Goal: Task Accomplishment & Management: Manage account settings

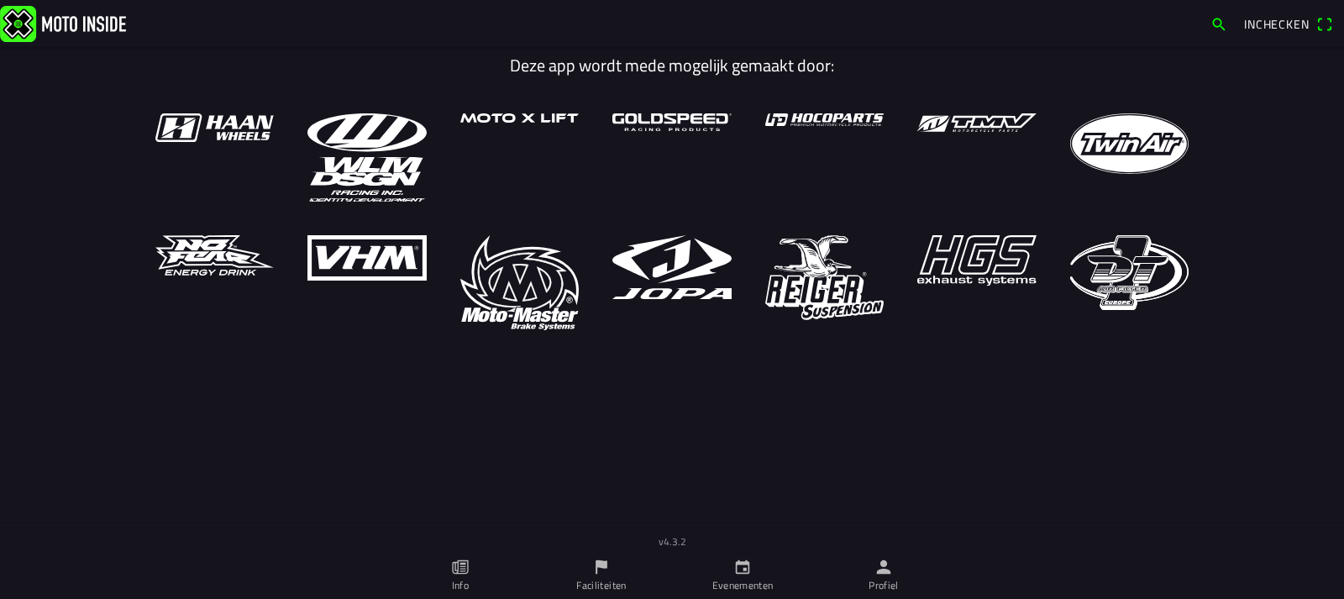
click at [608, 576] on link "Faciliteiten" at bounding box center [601, 575] width 141 height 47
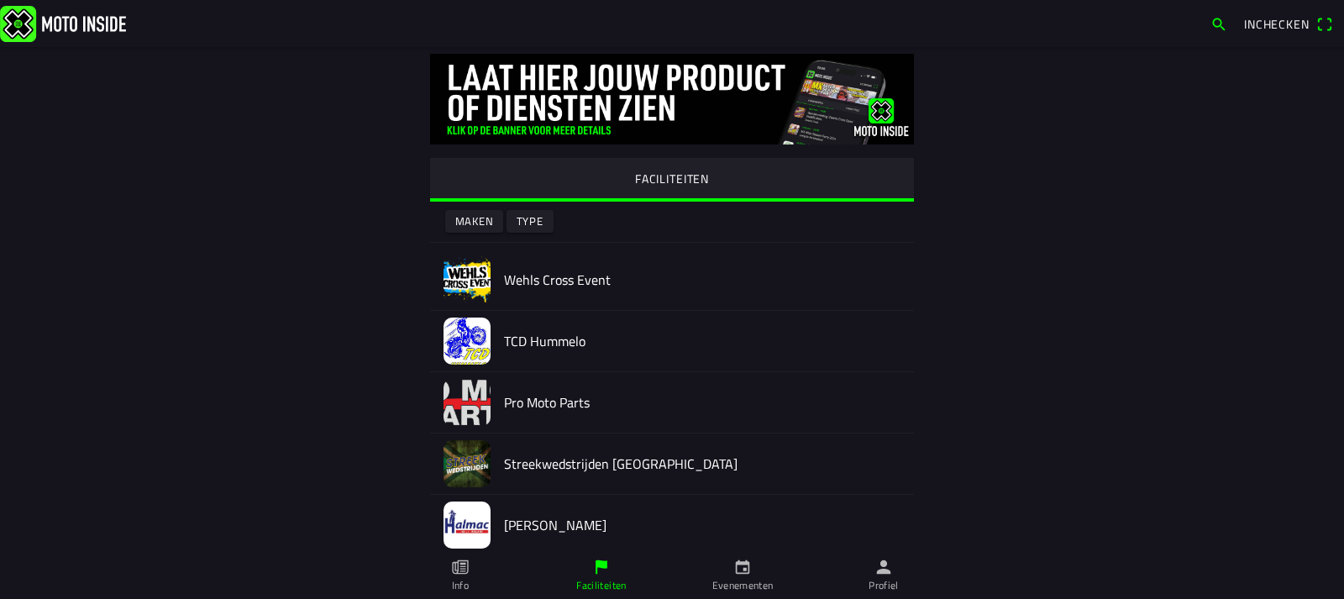
click at [449, 270] on img at bounding box center [467, 279] width 47 height 47
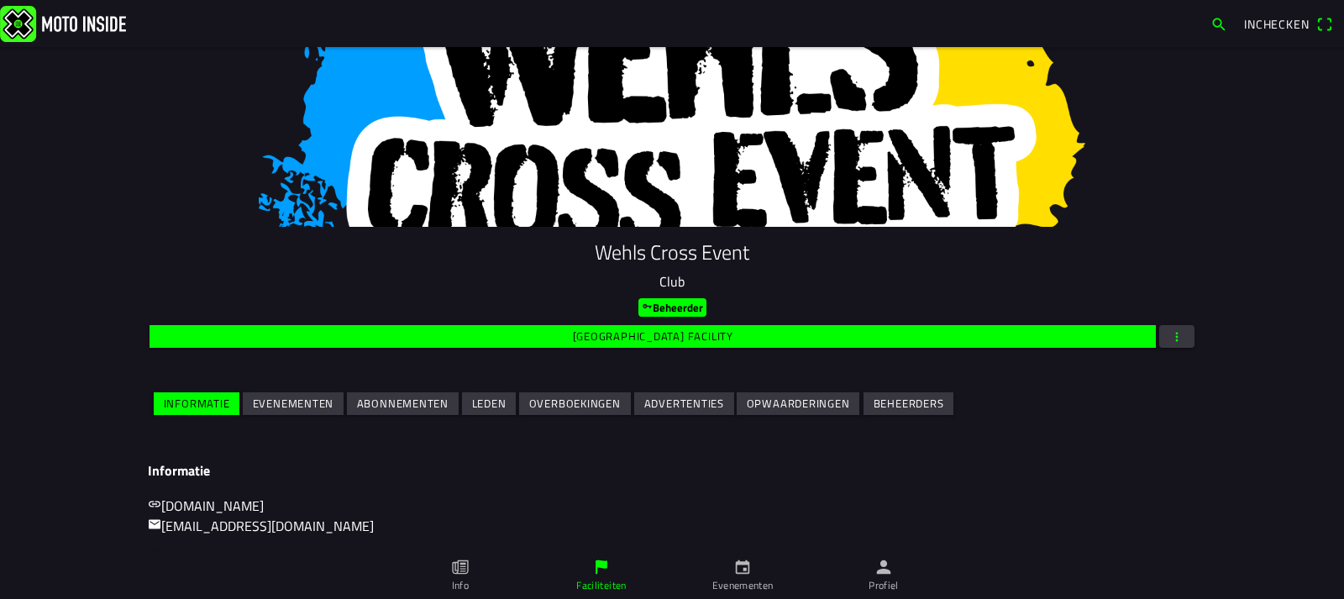
click at [0, 0] on slot "Evenementen" at bounding box center [0, 0] width 0 height 0
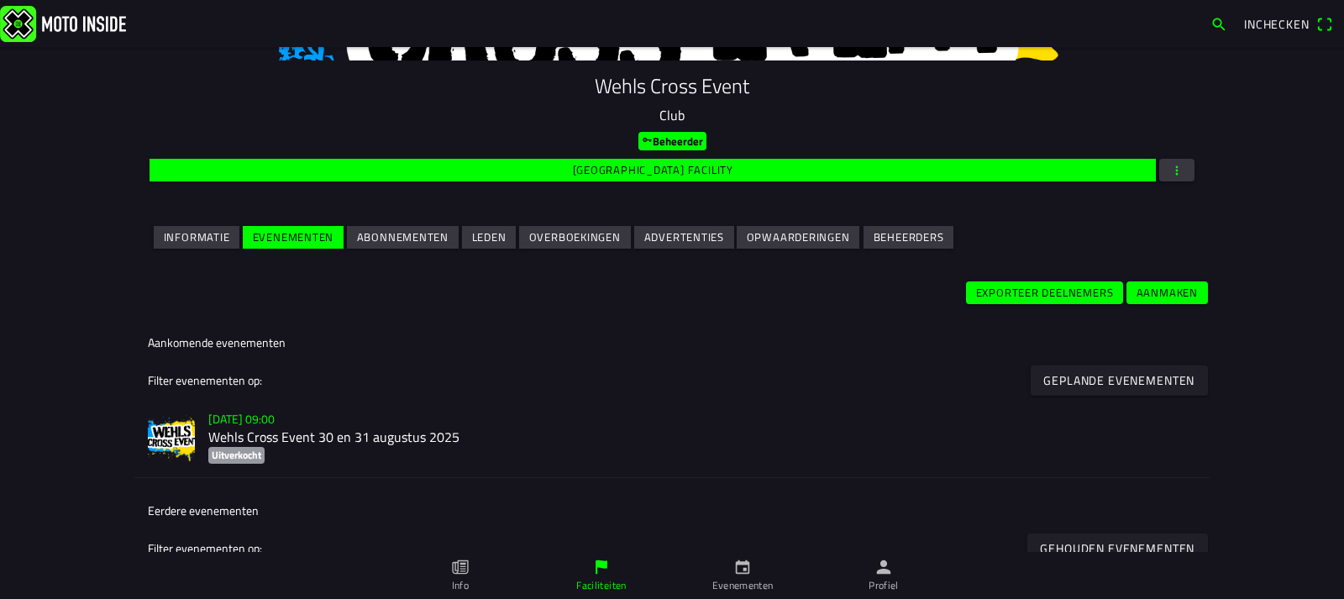
scroll to position [168, 0]
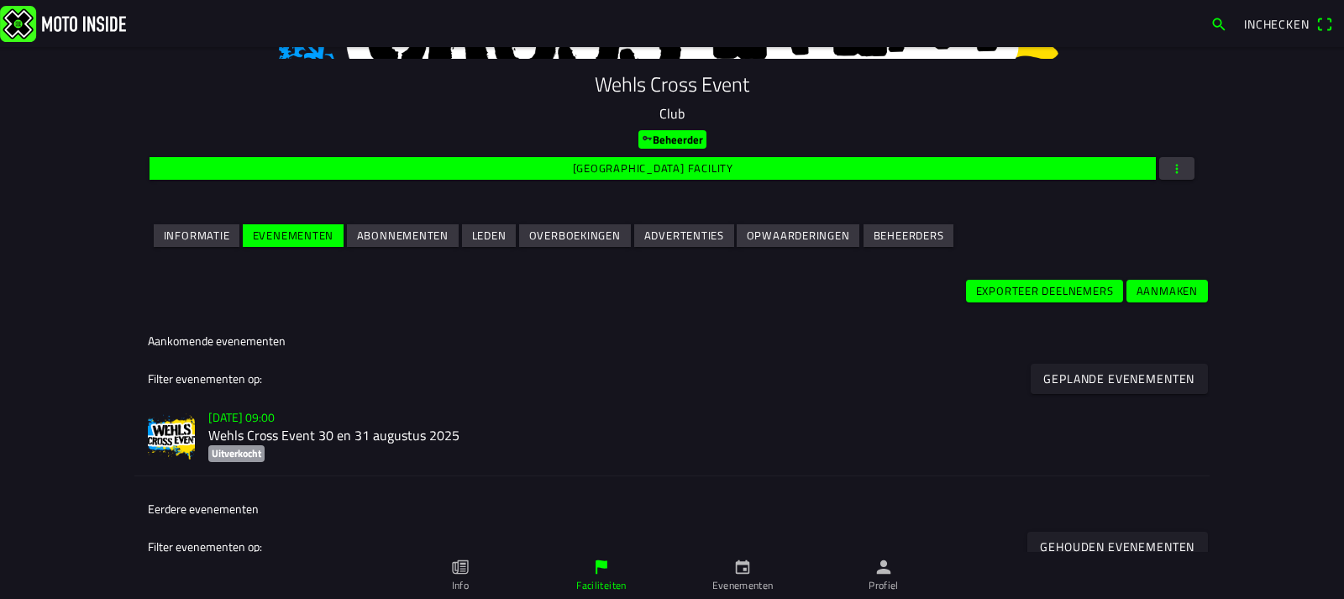
click at [169, 429] on img at bounding box center [171, 436] width 47 height 47
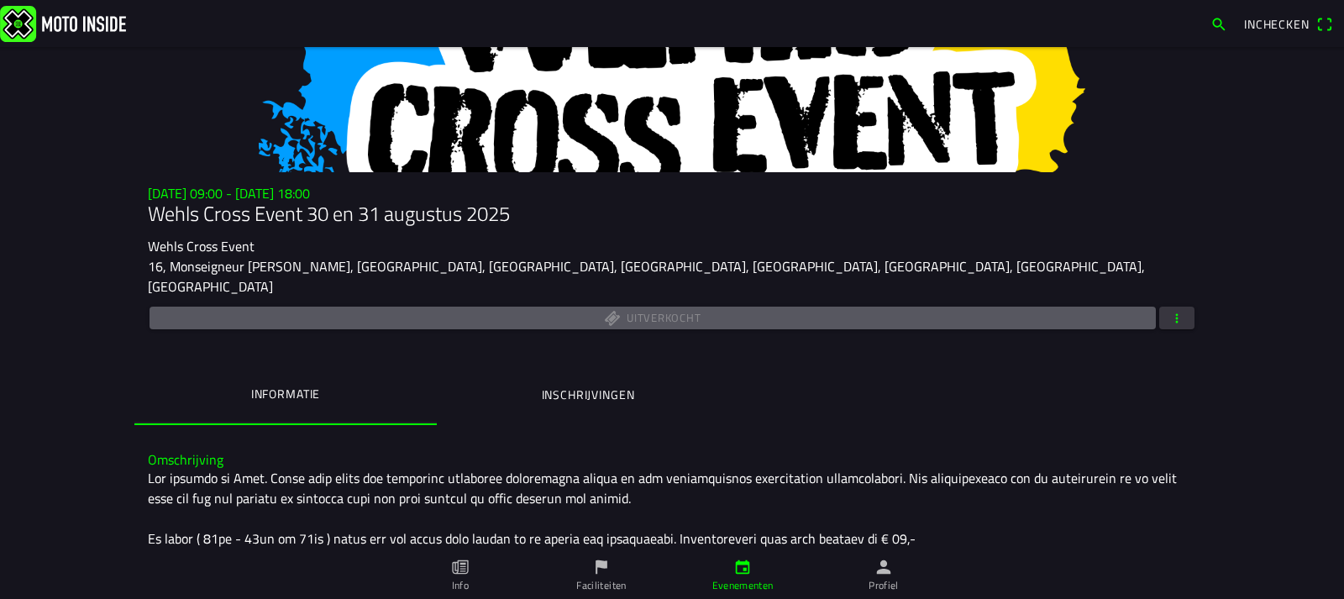
scroll to position [84, 0]
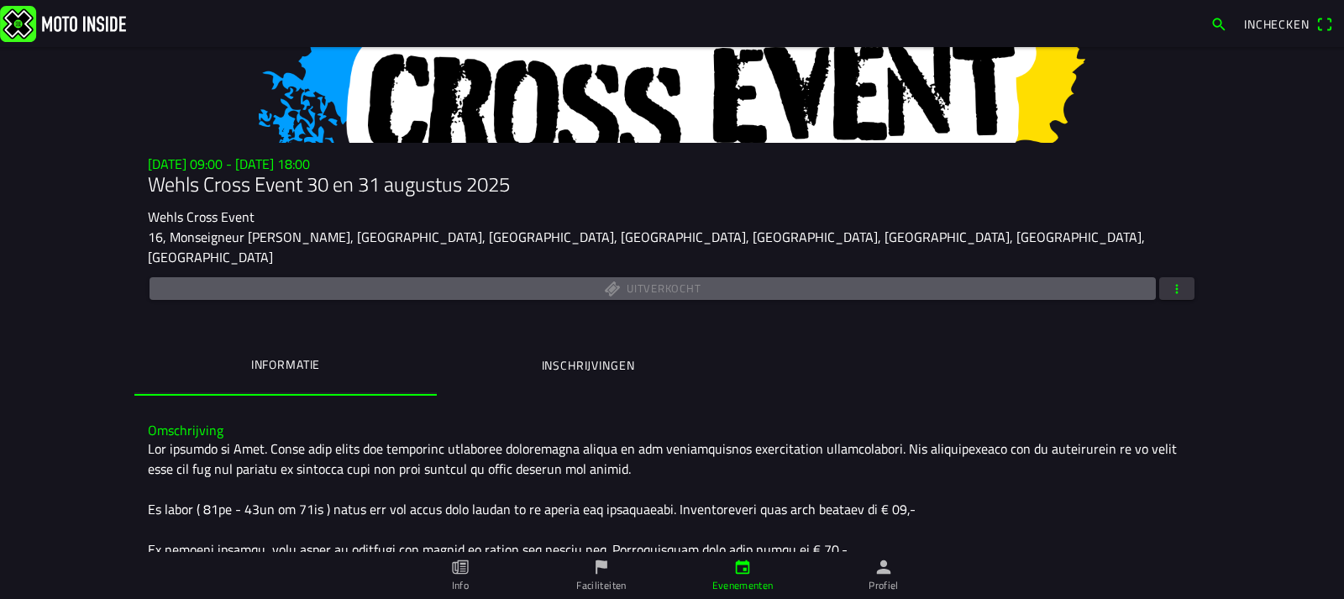
click at [579, 356] on ion-label "Inschrijvingen" at bounding box center [588, 365] width 93 height 18
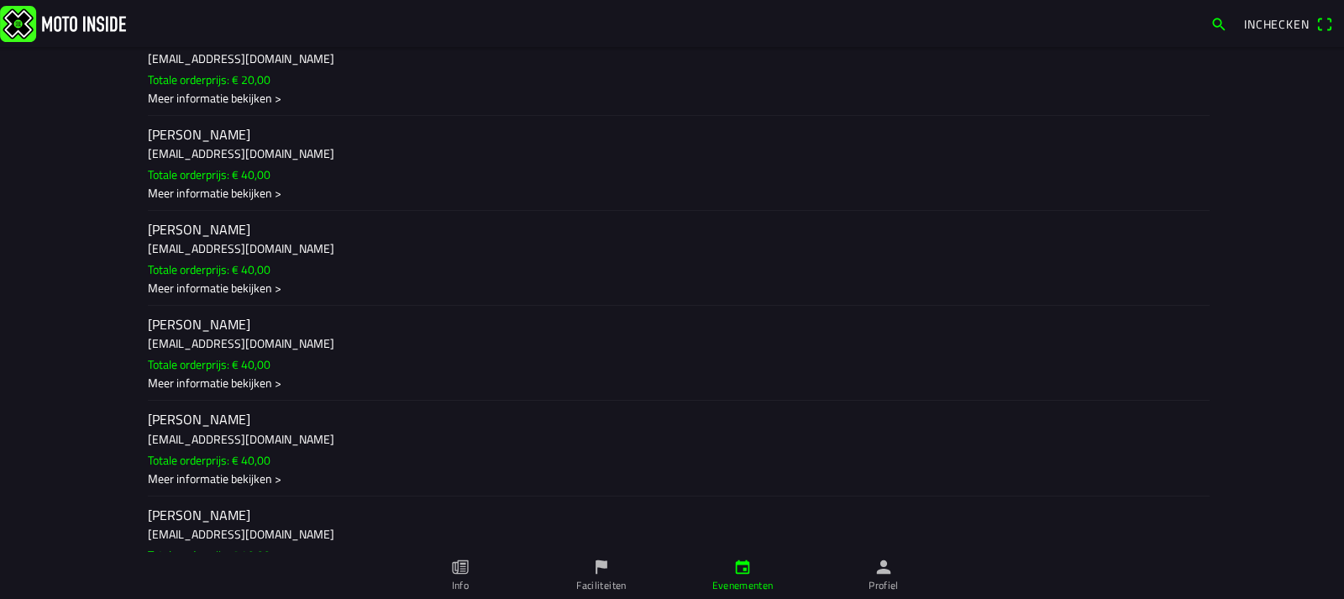
scroll to position [1932, 0]
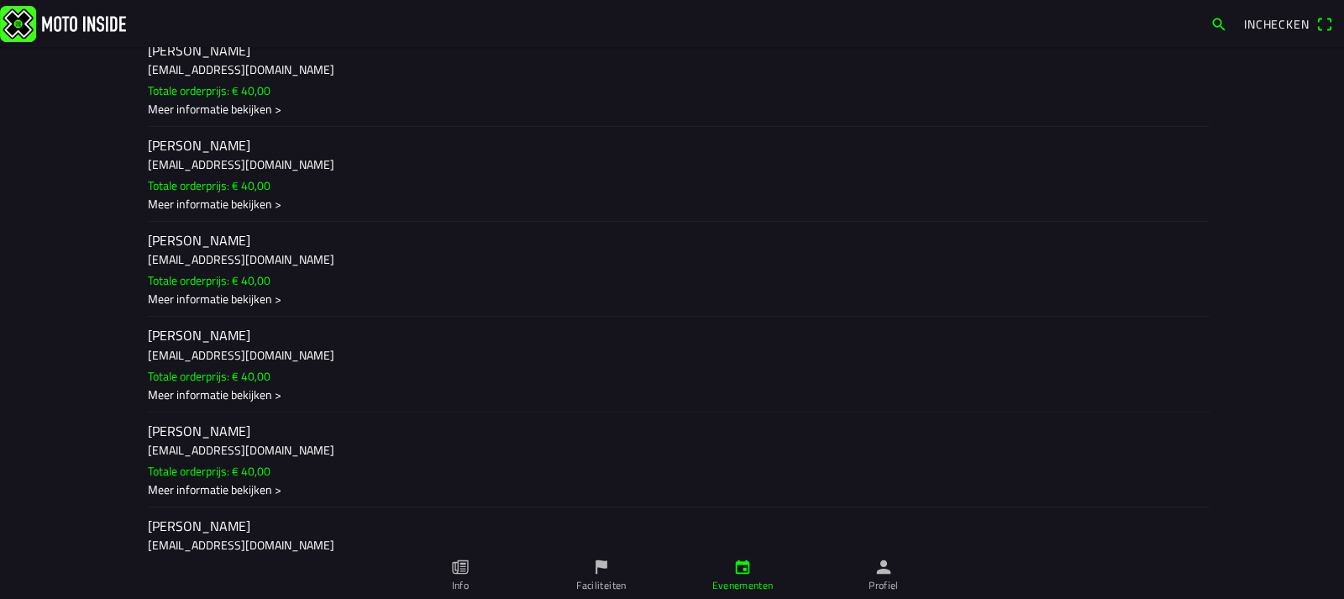
click at [272, 386] on div "Meer informatie bekijken >" at bounding box center [672, 395] width 1048 height 18
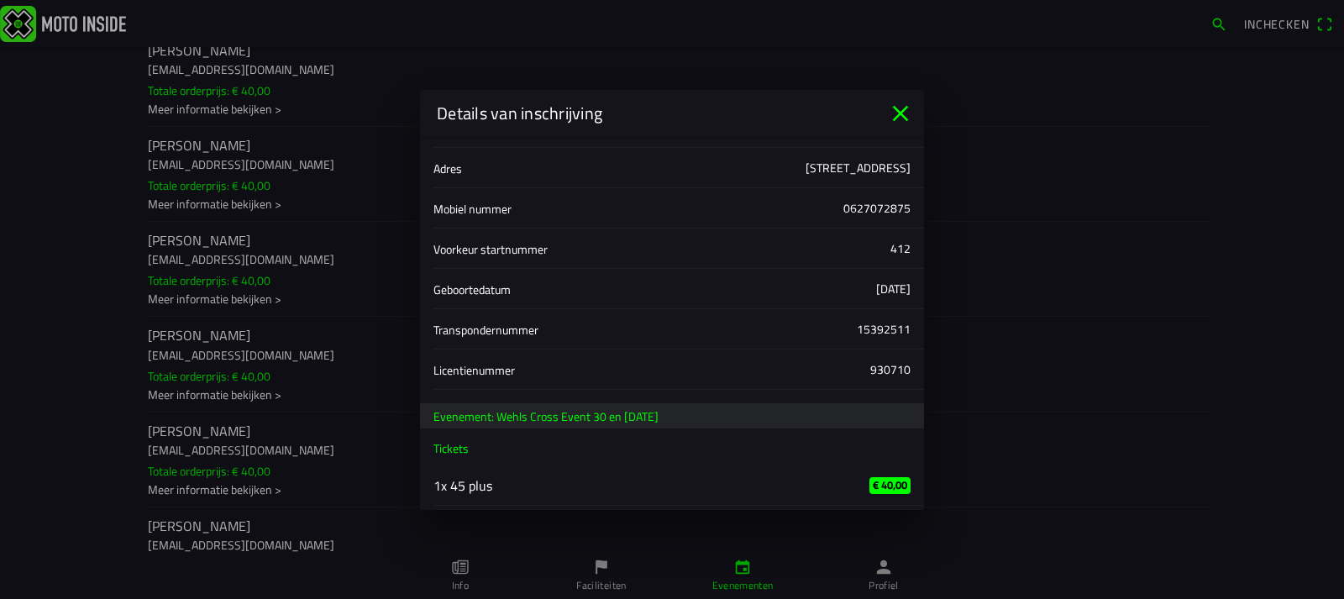
scroll to position [160, 0]
drag, startPoint x: 898, startPoint y: 106, endPoint x: 712, endPoint y: 216, distance: 215.8
click at [897, 106] on icon "close" at bounding box center [900, 113] width 27 height 27
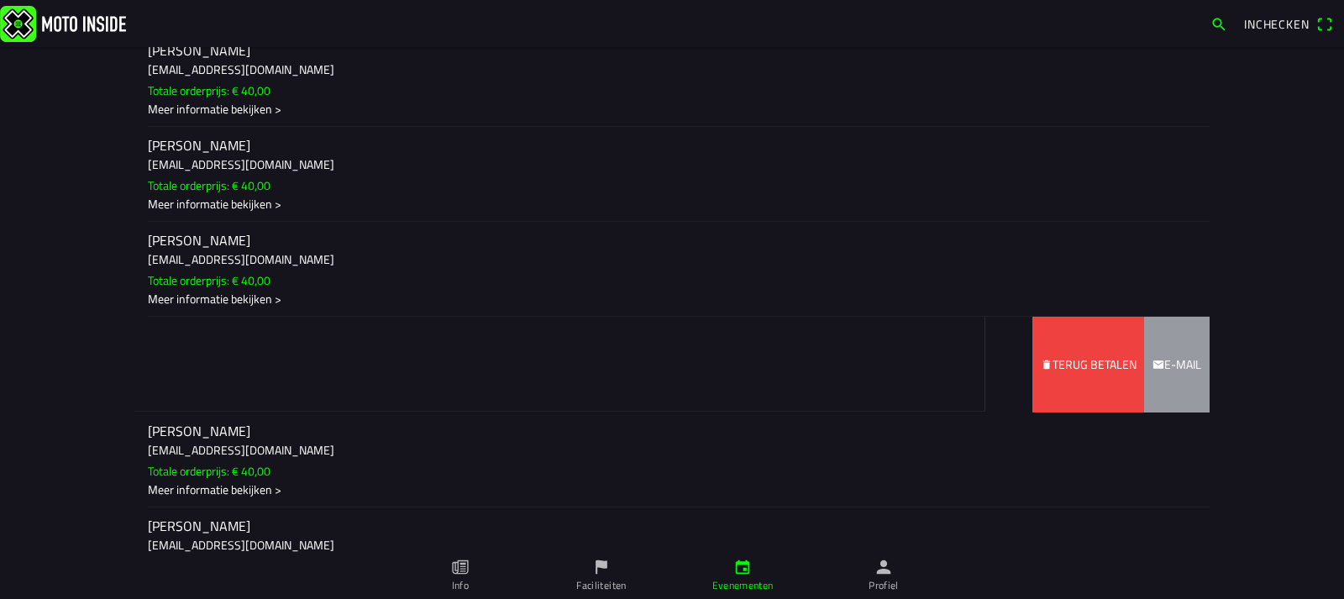
drag, startPoint x: 293, startPoint y: 347, endPoint x: 4, endPoint y: 328, distance: 289.7
click at [1, 330] on main "[DATE] 09:00 - [DATE] 18:00 Wehls Cross Event 30 en [DATE] Wehls Cross Event 16…" at bounding box center [672, 323] width 1344 height 552
click at [0, 0] on slot "Terug betalen" at bounding box center [0, 0] width 0 height 0
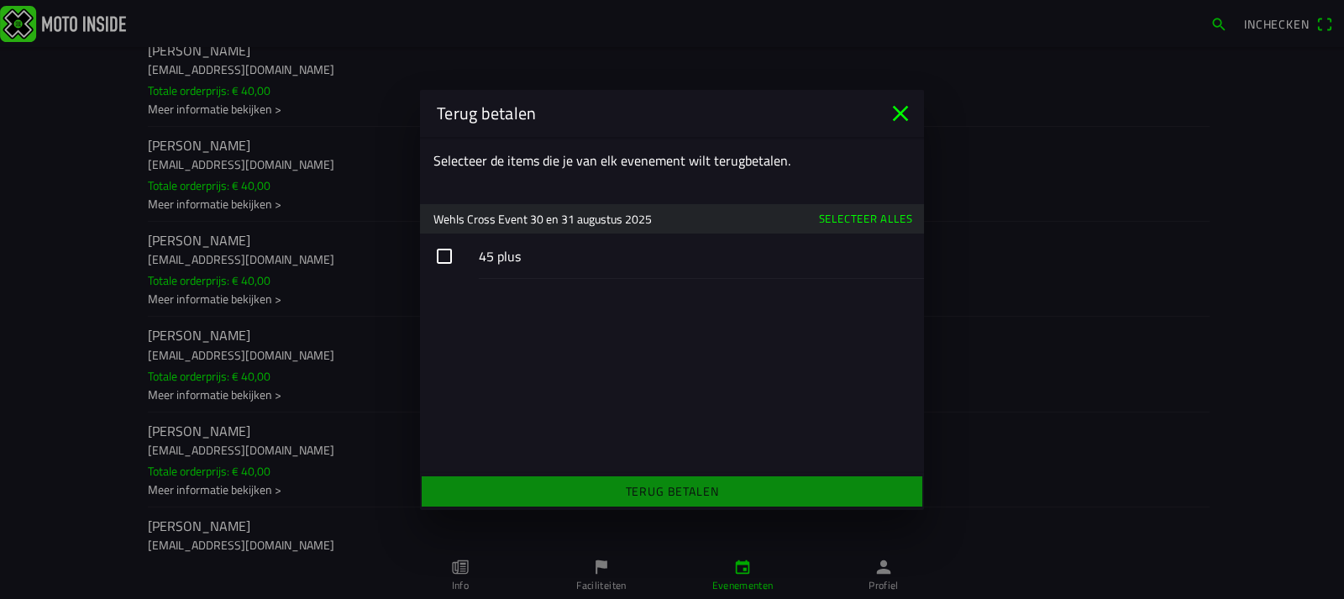
click at [440, 259] on button "button" at bounding box center [672, 256] width 504 height 45
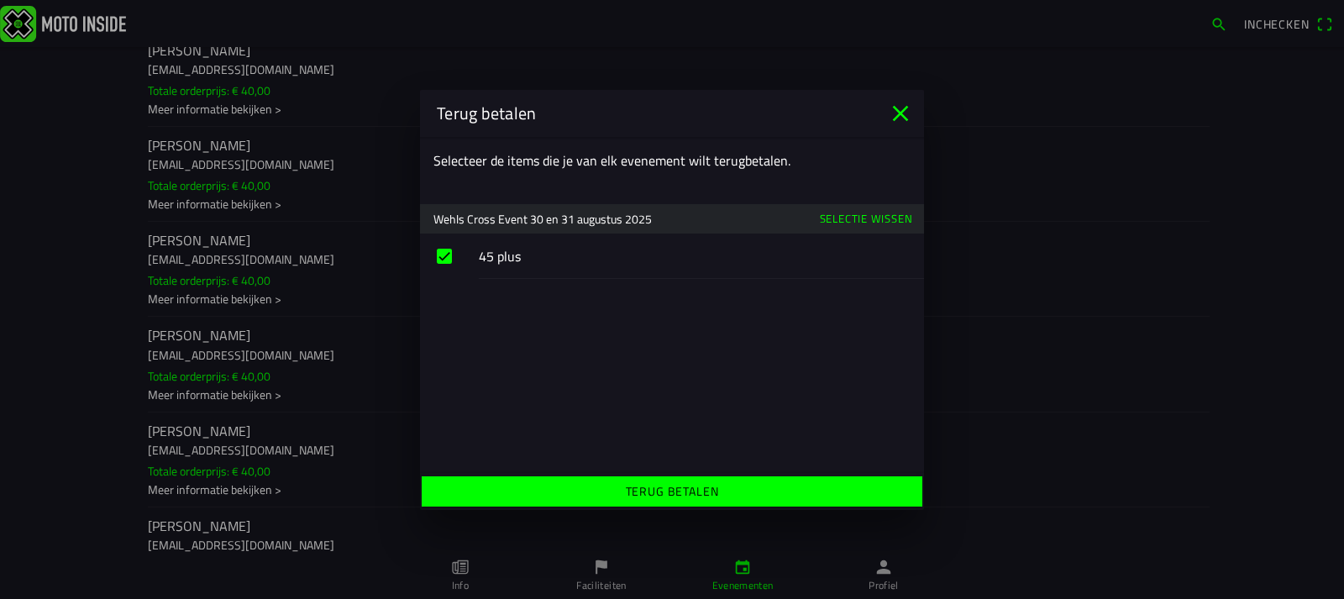
click at [0, 0] on slot "Terug betalen" at bounding box center [0, 0] width 0 height 0
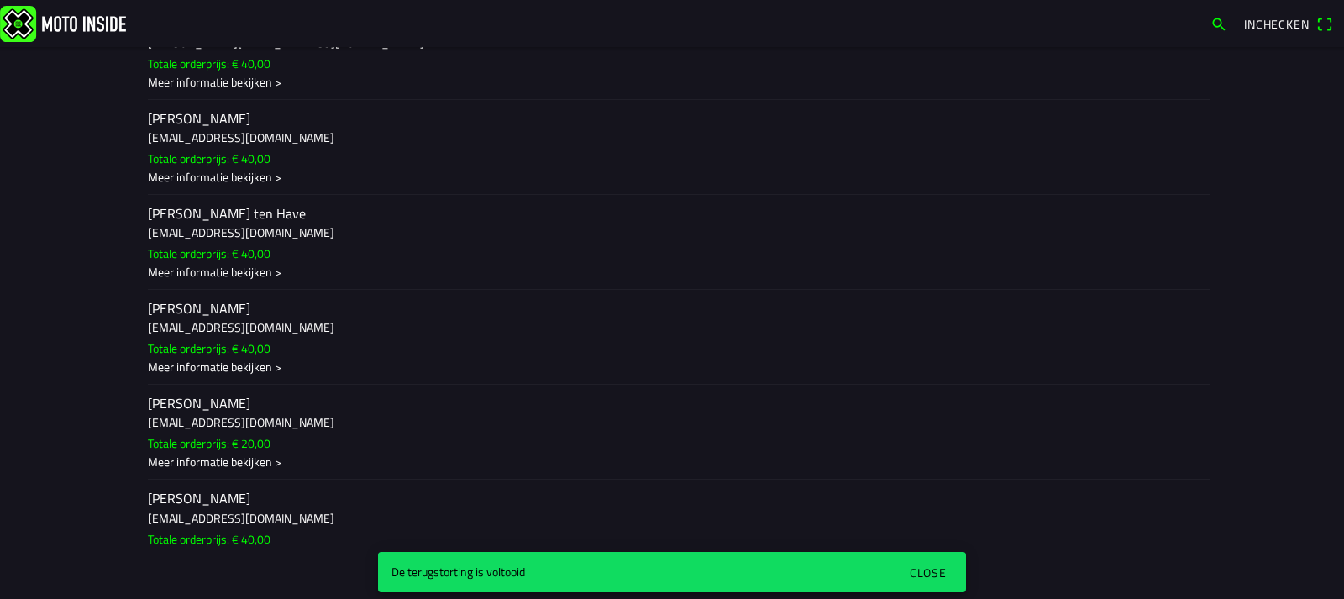
scroll to position [6805, 0]
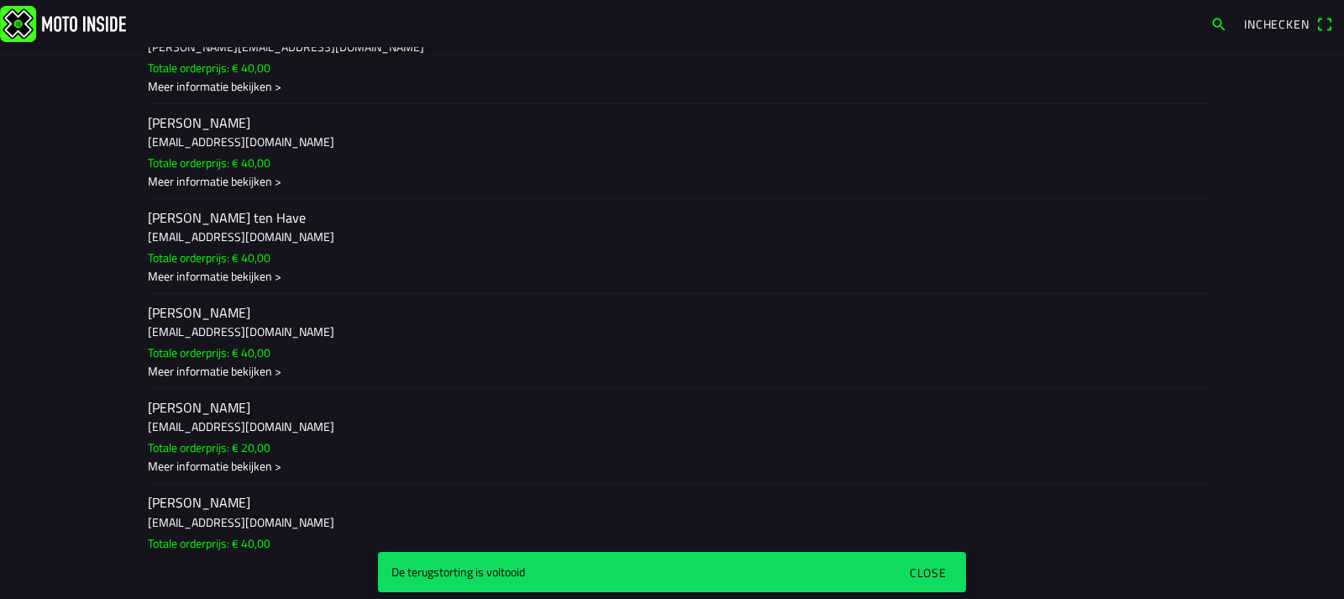
click at [270, 362] on div "Meer informatie bekijken >" at bounding box center [672, 371] width 1048 height 18
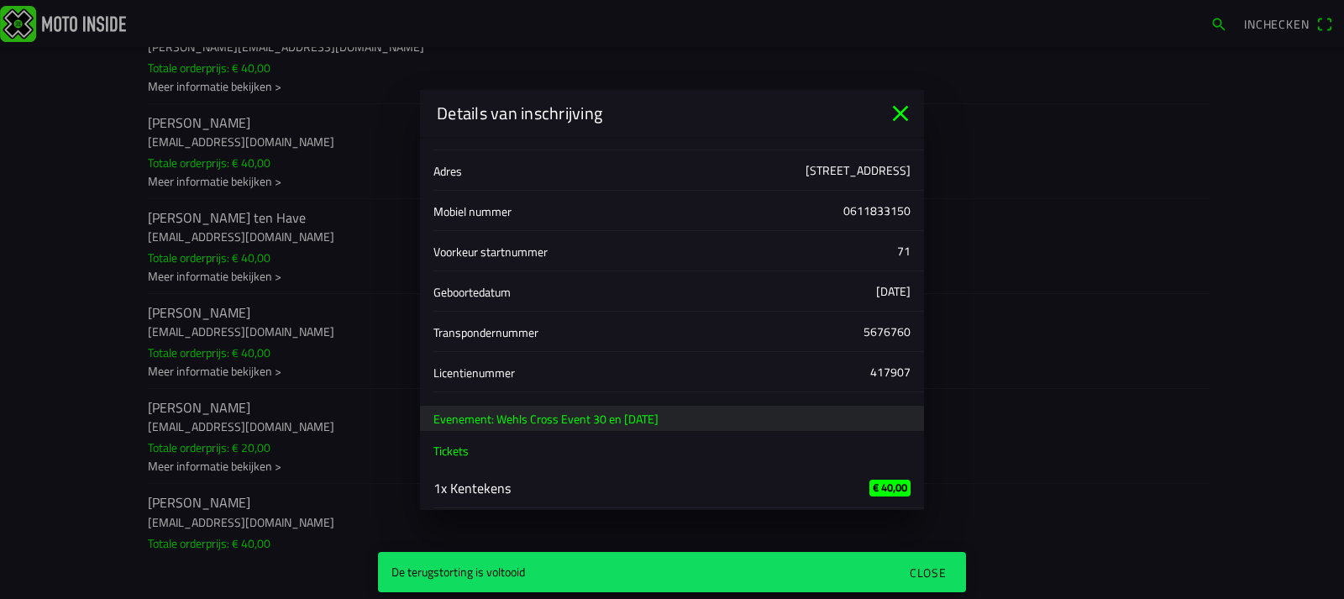
scroll to position [160, 0]
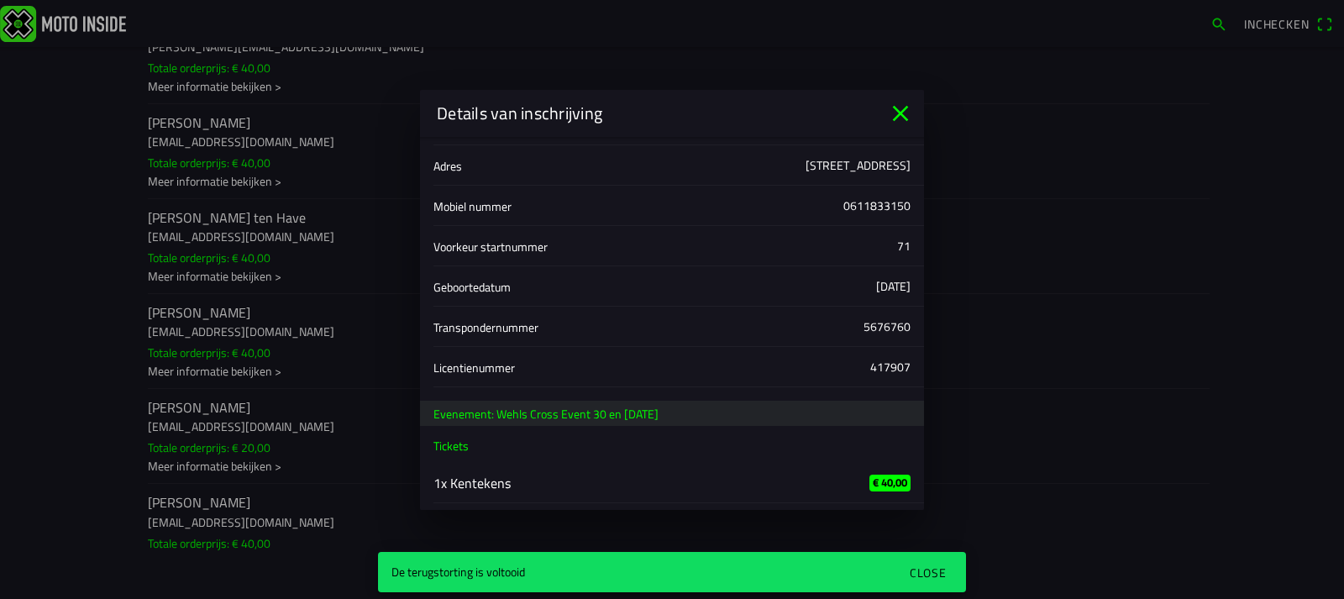
click at [901, 113] on icon "close" at bounding box center [901, 113] width 16 height 16
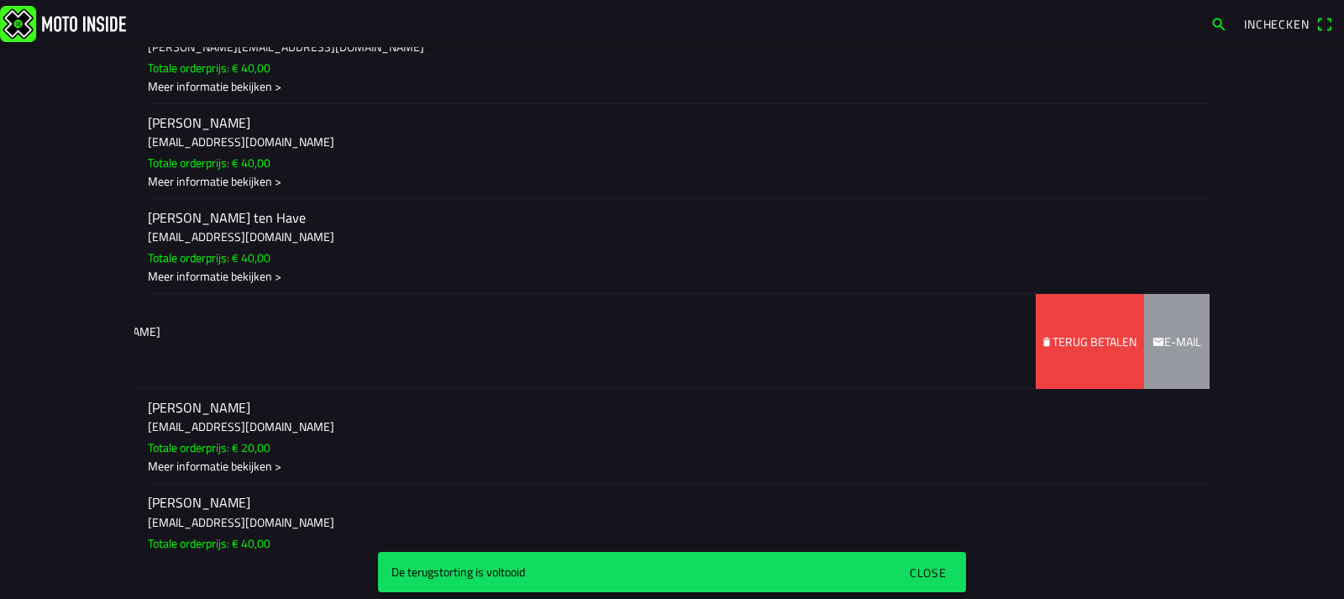
drag, startPoint x: 250, startPoint y: 307, endPoint x: 2, endPoint y: 286, distance: 248.7
click at [0, 290] on main "[DATE] 09:00 - [DATE] 18:00 Wehls Cross Event 30 en [DATE] Wehls Cross Event 16…" at bounding box center [672, 323] width 1344 height 552
click at [0, 0] on slot "Terug betalen" at bounding box center [0, 0] width 0 height 0
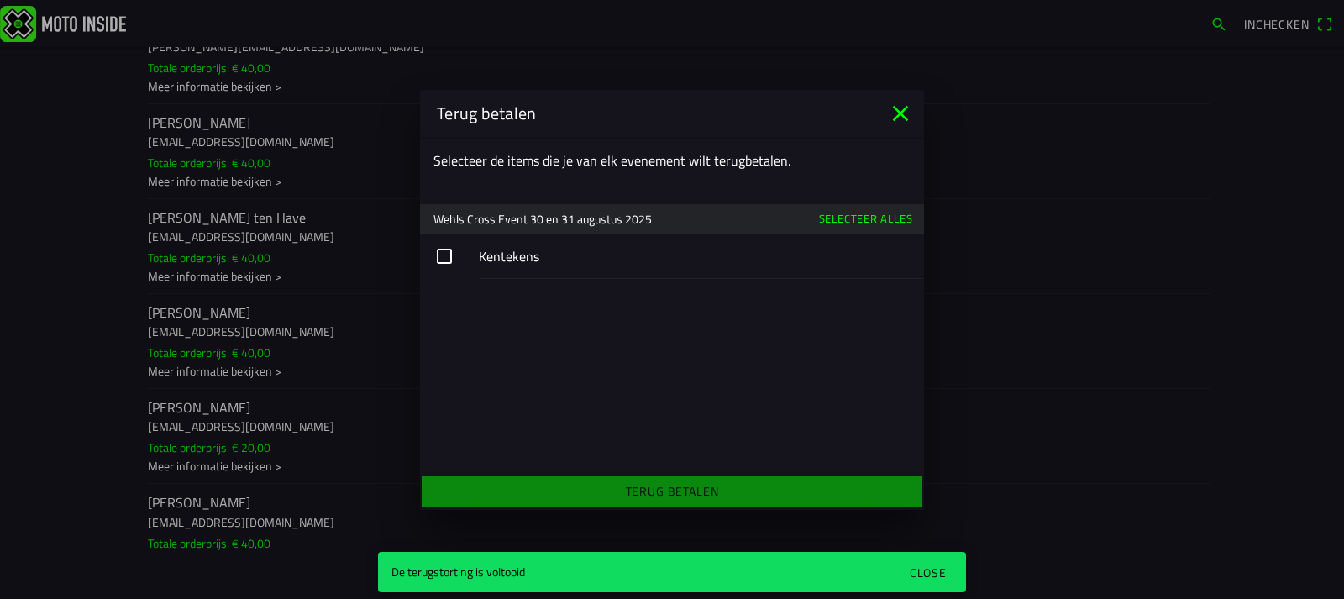
click at [438, 253] on button "button" at bounding box center [672, 256] width 504 height 45
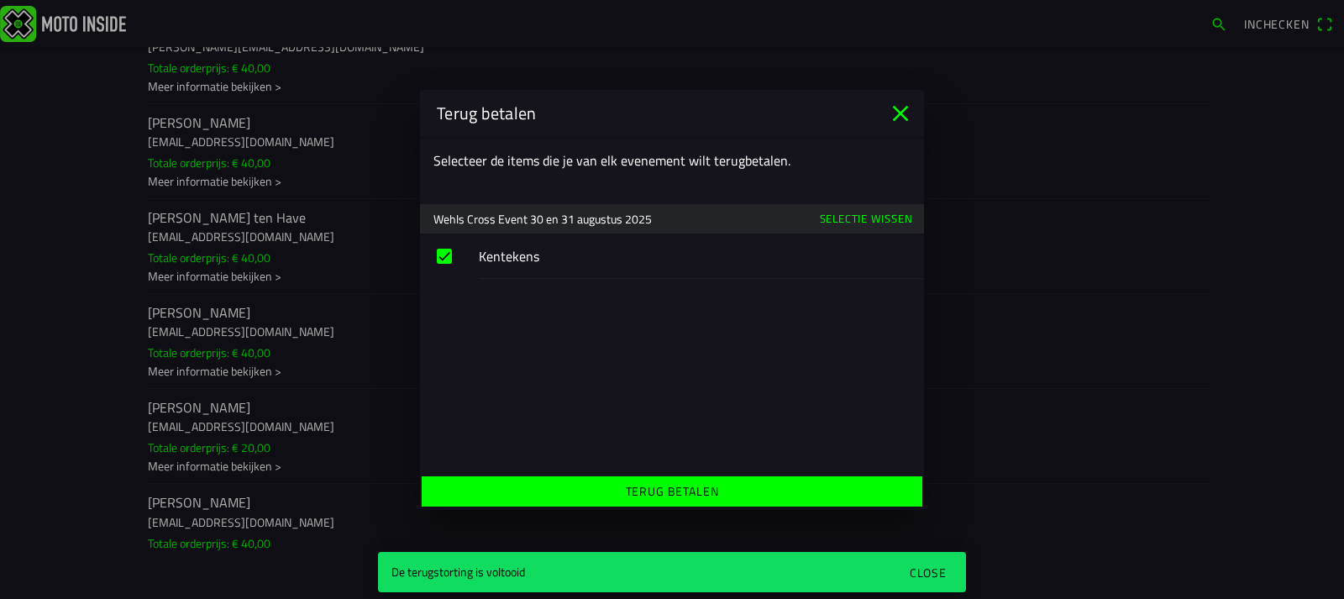
click at [0, 0] on slot "Terug betalen" at bounding box center [0, 0] width 0 height 0
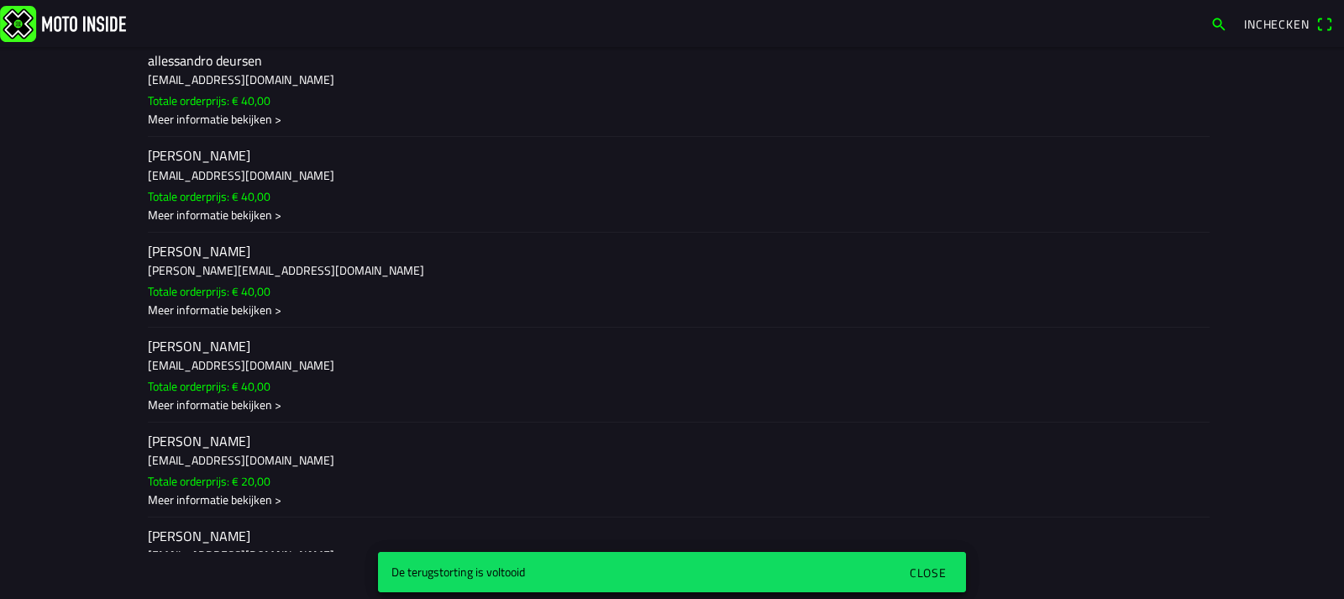
scroll to position [0, 0]
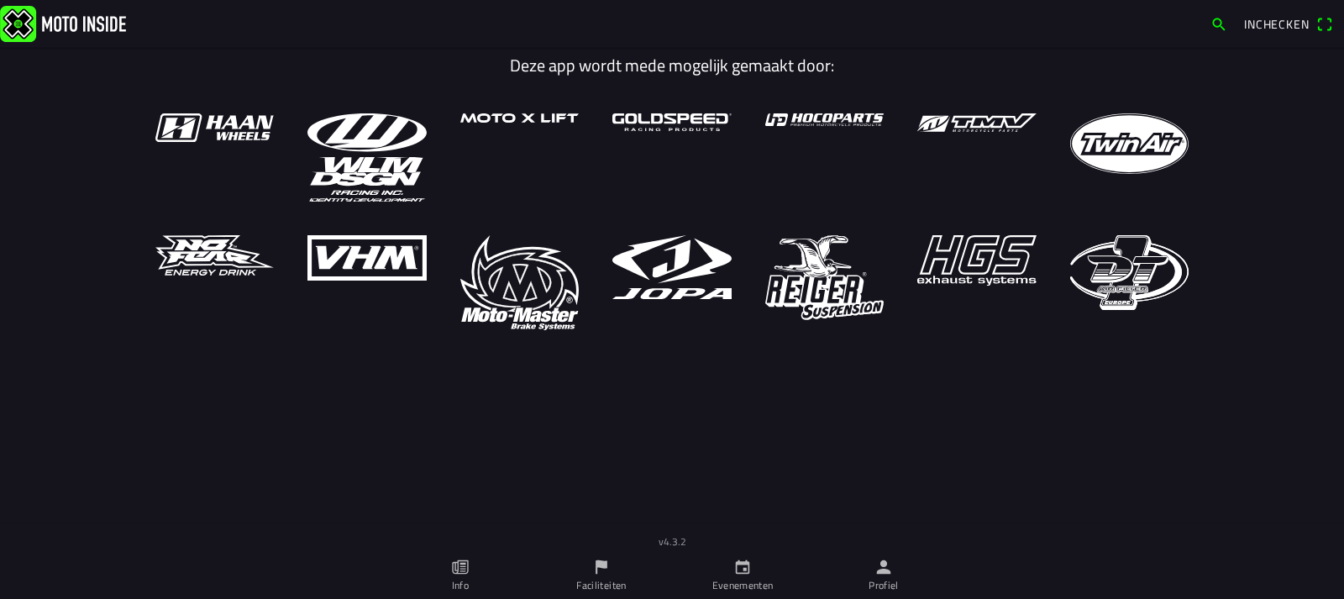
click at [607, 566] on icon "flag" at bounding box center [601, 567] width 18 height 18
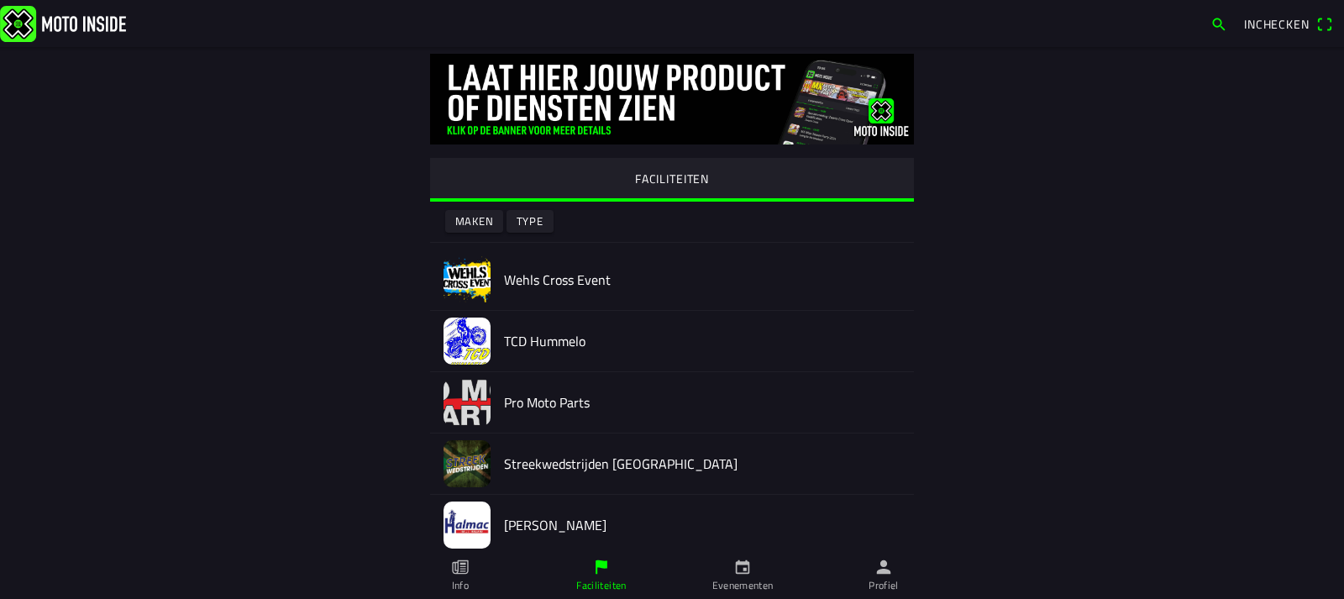
click at [480, 270] on img at bounding box center [467, 279] width 47 height 47
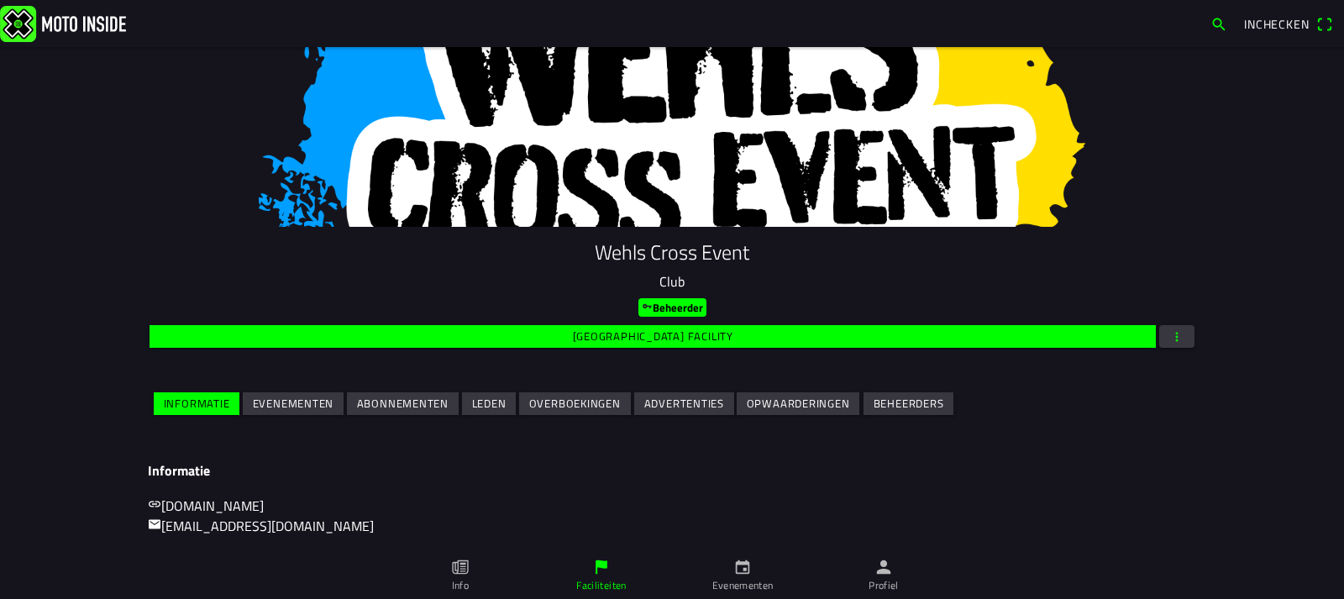
click at [0, 0] on slot "Evenementen" at bounding box center [0, 0] width 0 height 0
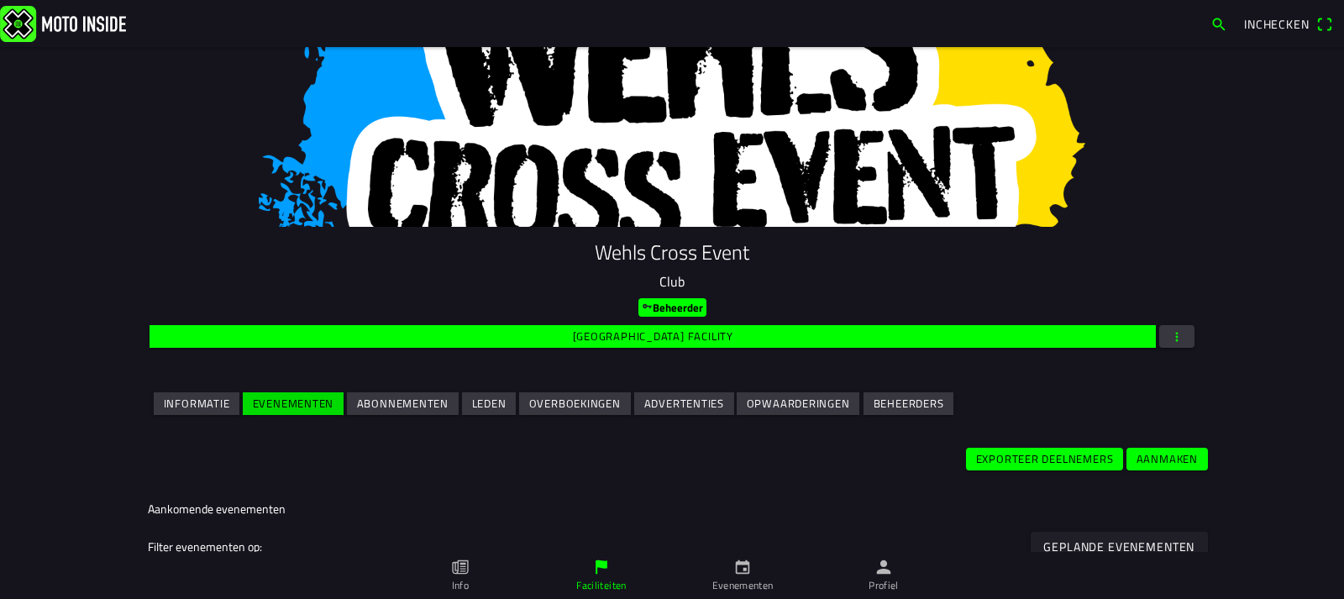
scroll to position [168, 0]
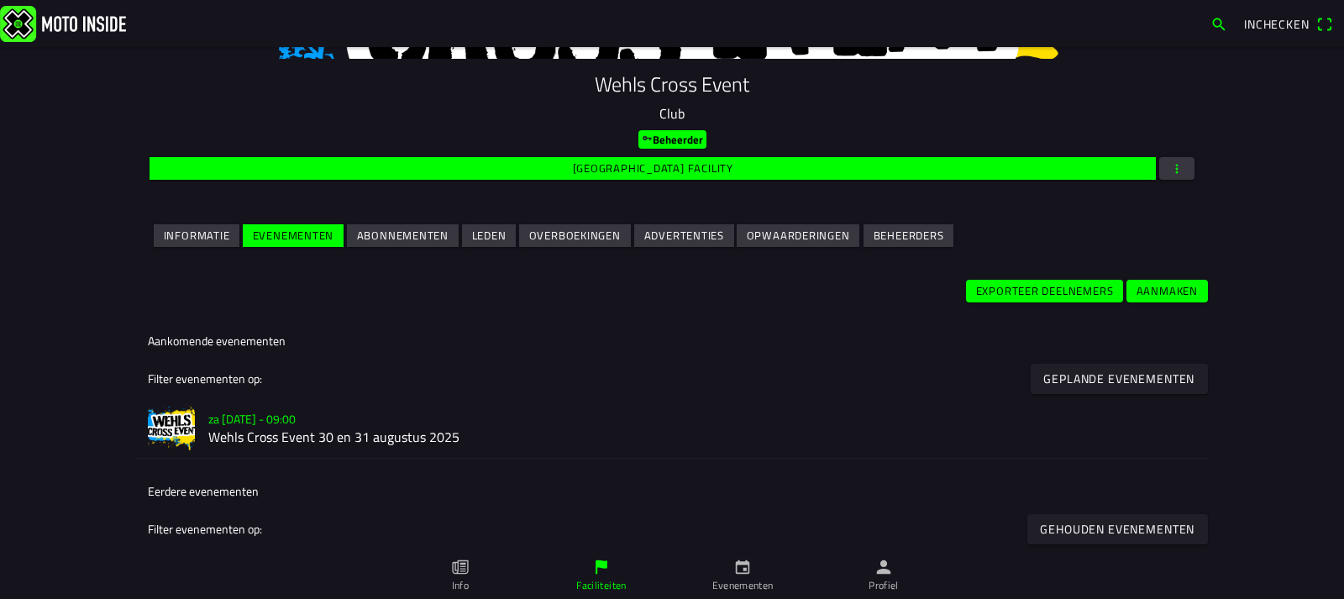
click at [174, 422] on img at bounding box center [171, 427] width 47 height 47
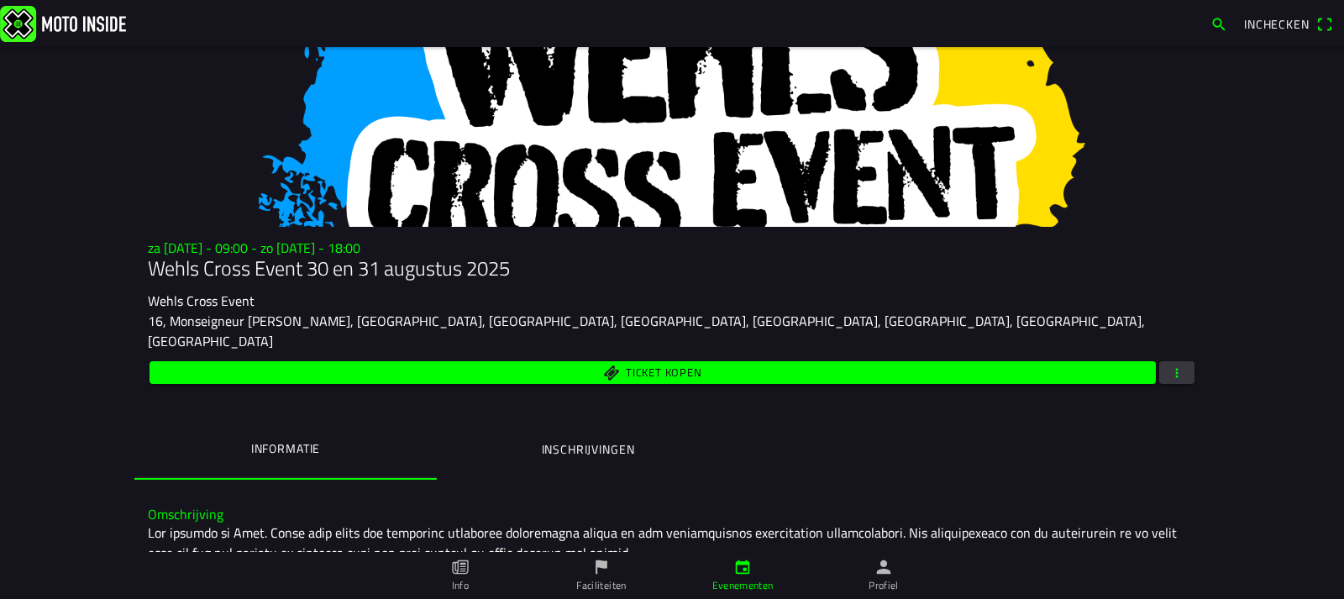
click at [609, 440] on ion-label "Inschrijvingen" at bounding box center [588, 449] width 93 height 18
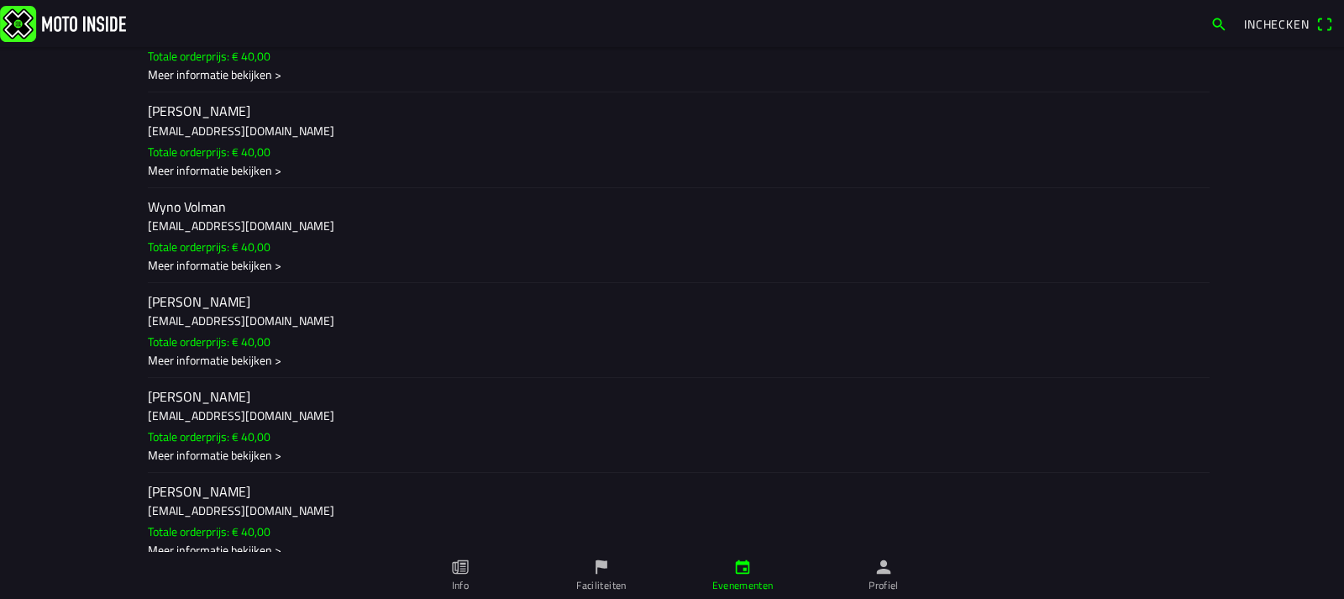
scroll to position [16899, 0]
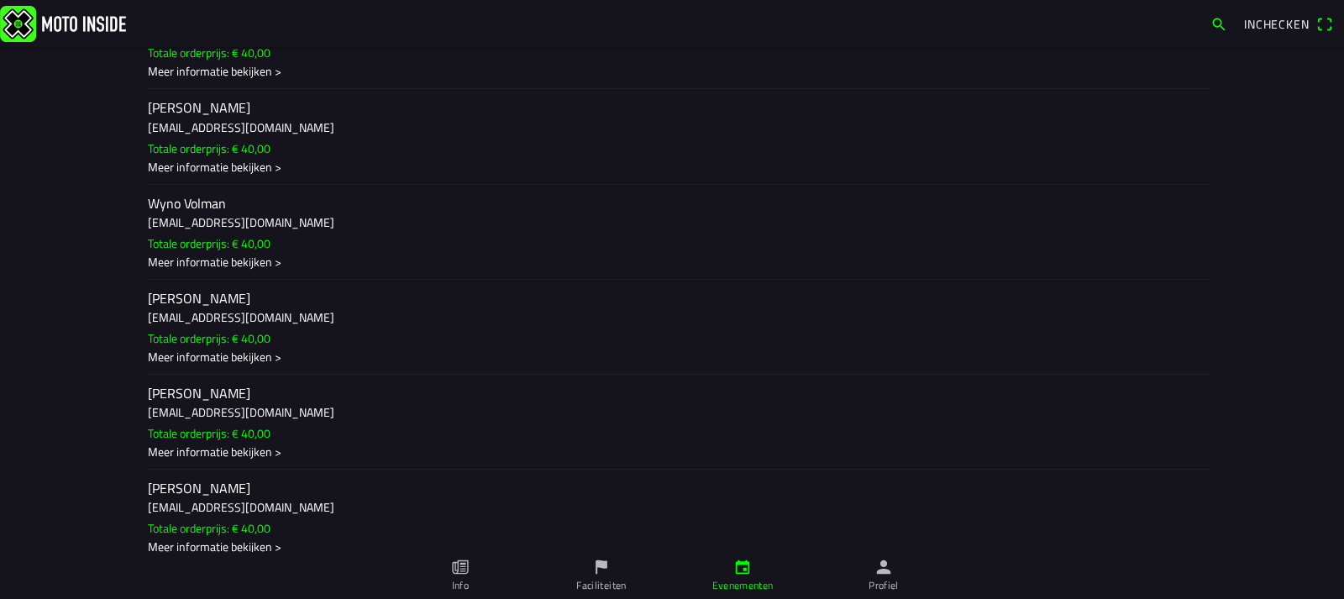
click at [271, 348] on div "Meer informatie bekijken >" at bounding box center [672, 357] width 1048 height 18
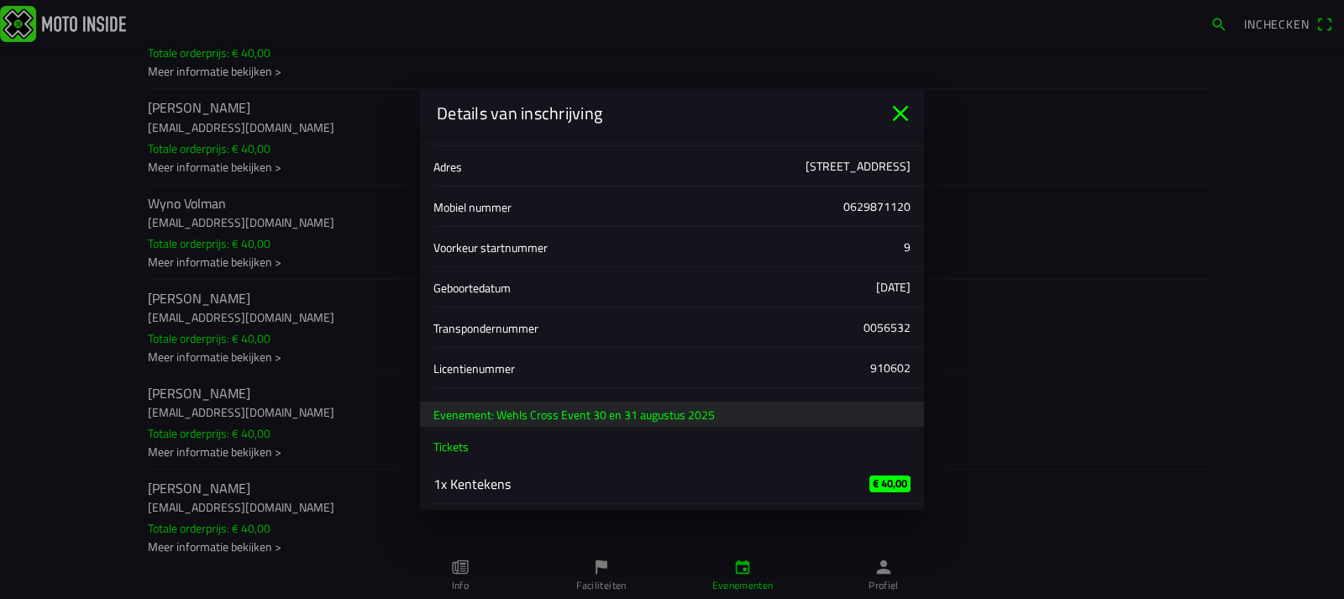
scroll to position [160, 0]
click at [910, 108] on icon "close" at bounding box center [900, 113] width 27 height 27
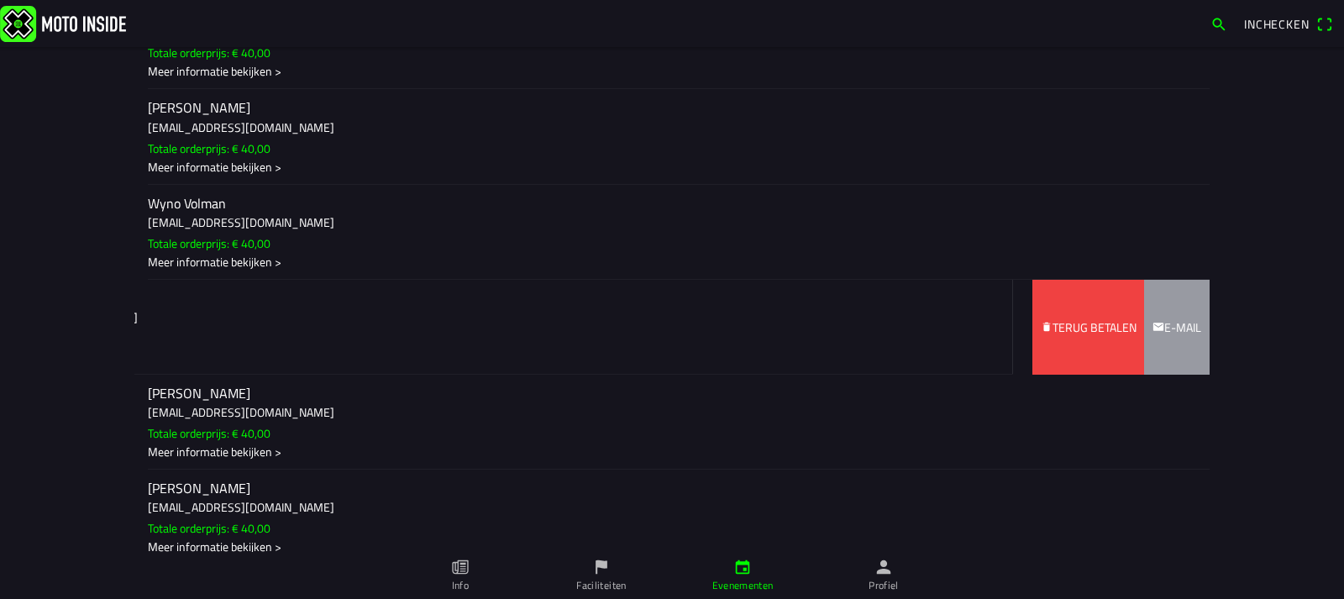
drag, startPoint x: 230, startPoint y: 296, endPoint x: 19, endPoint y: 278, distance: 211.6
click at [7, 279] on main "za 30 aug. - 09:00 - zo 31 aug. - 18:00 Wehls Cross Event 30 en 31 augustus 202…" at bounding box center [672, 323] width 1344 height 552
click at [0, 0] on slot "Terug betalen" at bounding box center [0, 0] width 0 height 0
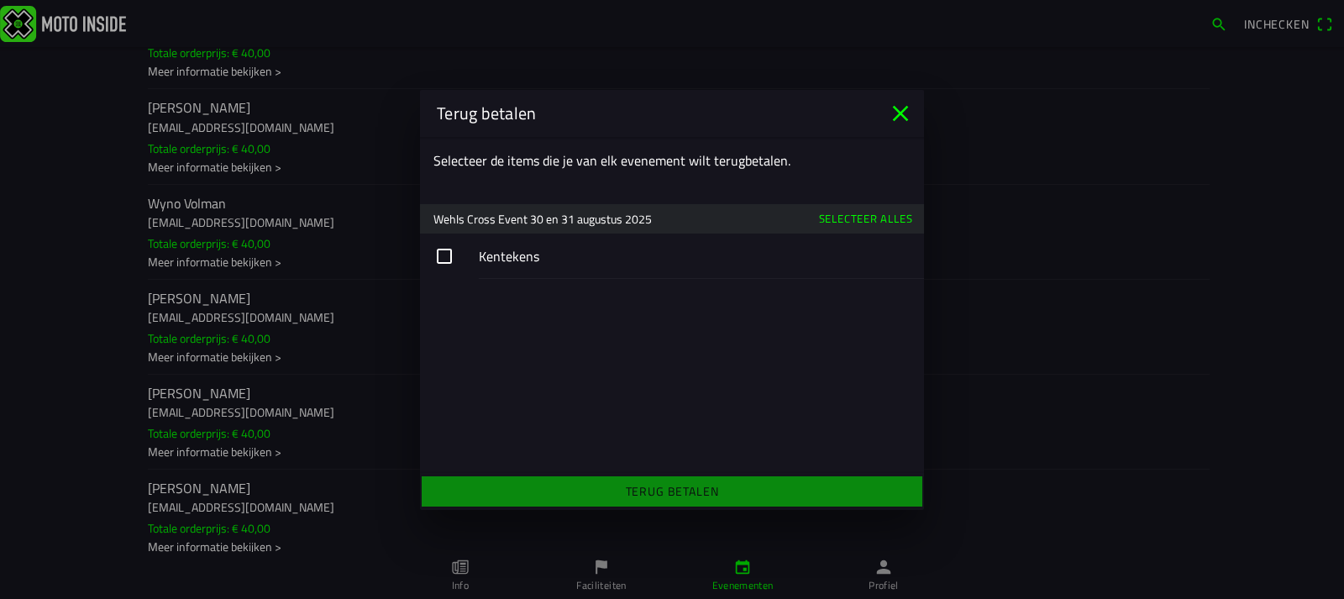
click at [443, 251] on button "button" at bounding box center [672, 256] width 504 height 45
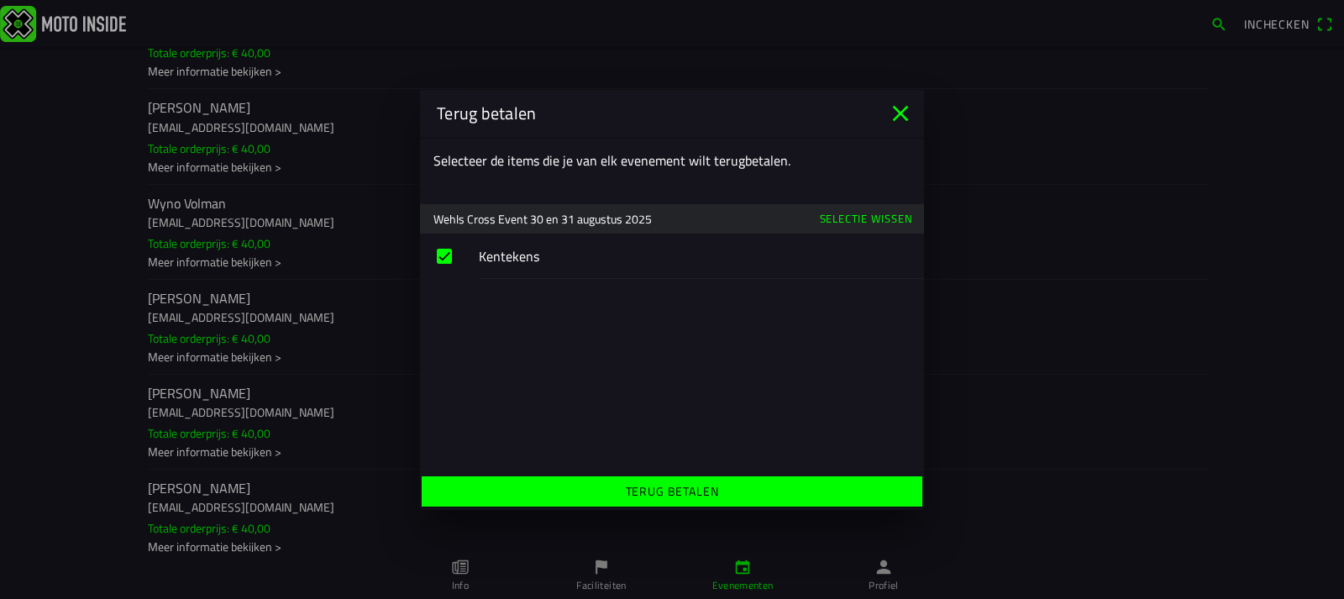
click at [0, 0] on slot "Terug betalen" at bounding box center [0, 0] width 0 height 0
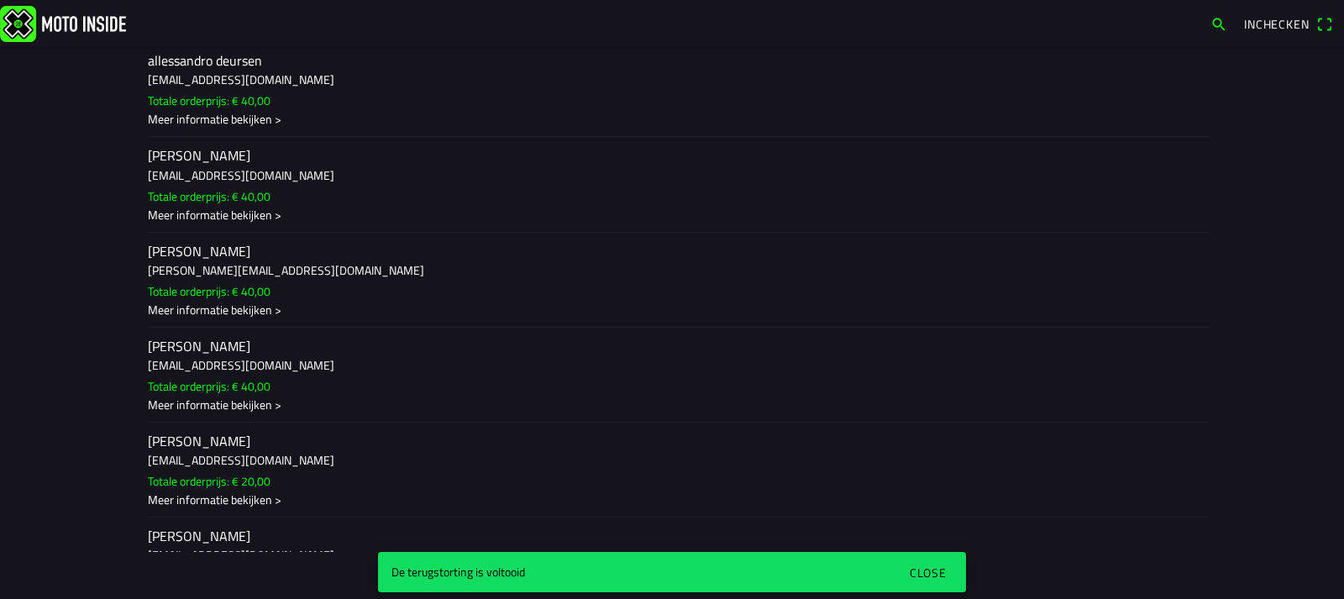
scroll to position [0, 0]
